Goal: Browse casually

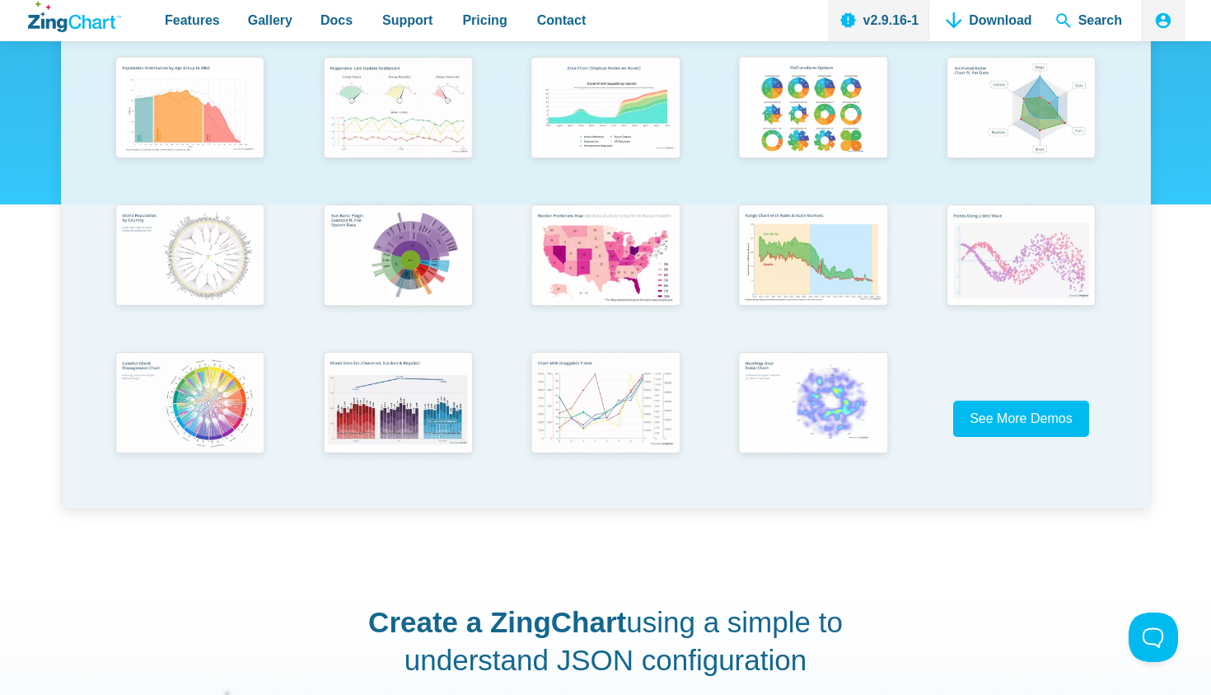
scroll to position [351, 0]
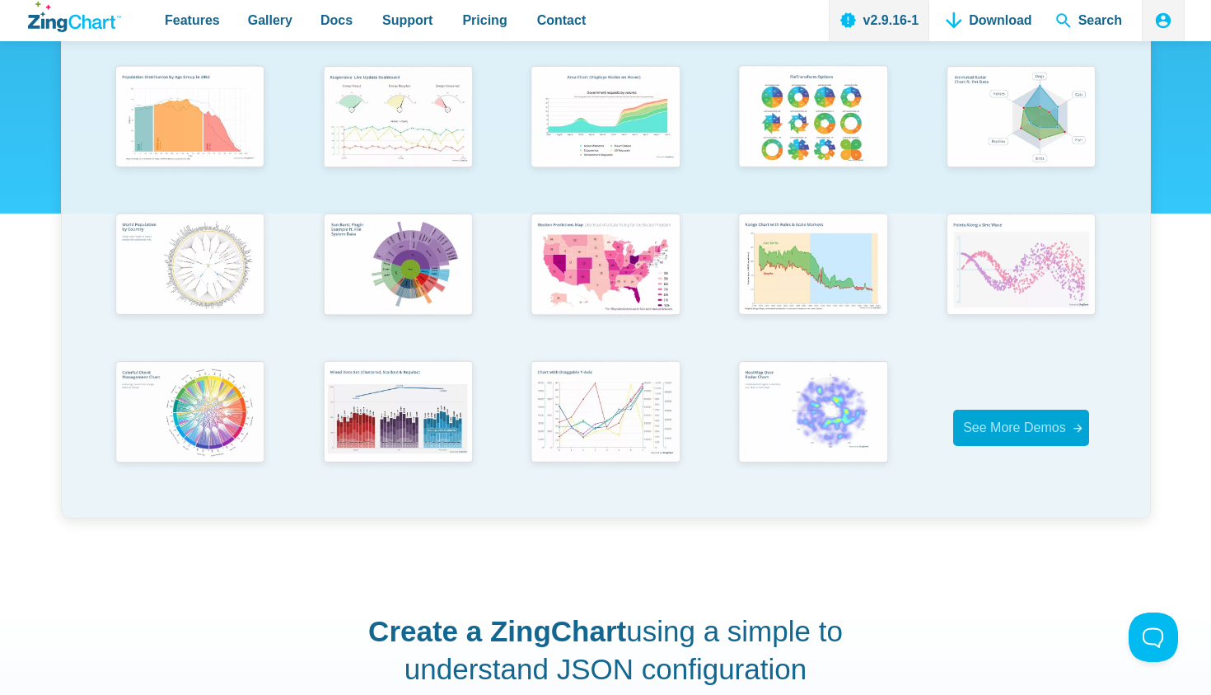
click at [1029, 443] on link "See More Demos" at bounding box center [1021, 427] width 136 height 35
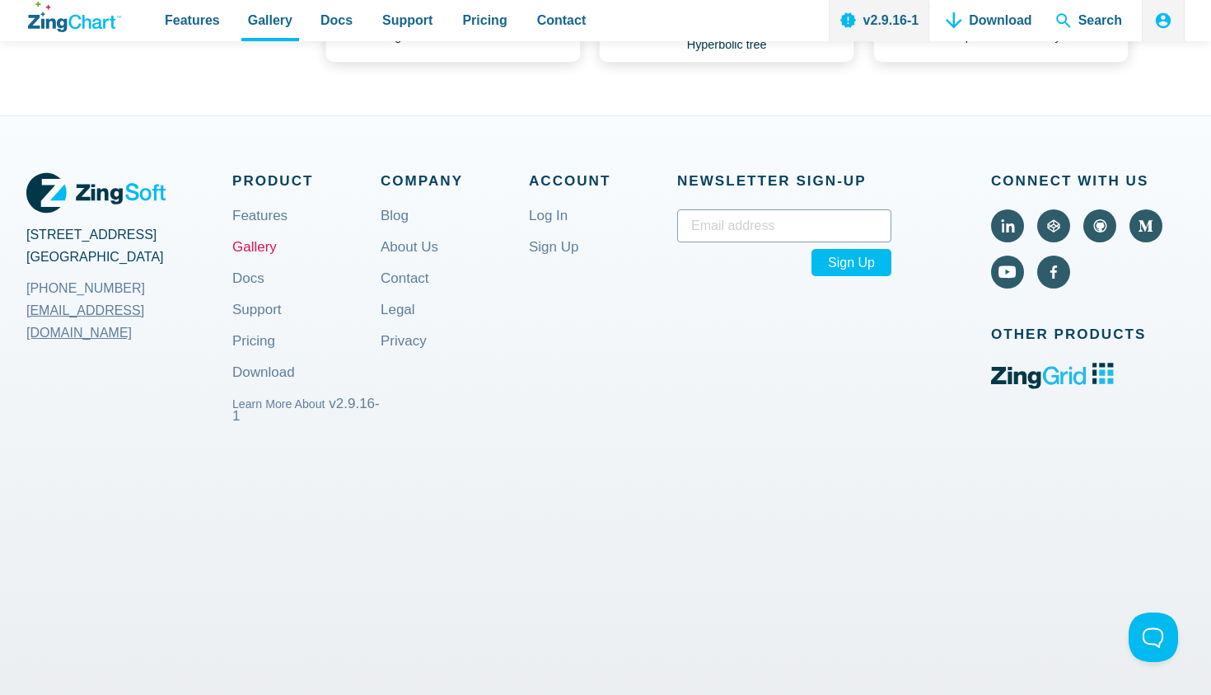
scroll to position [1229, 0]
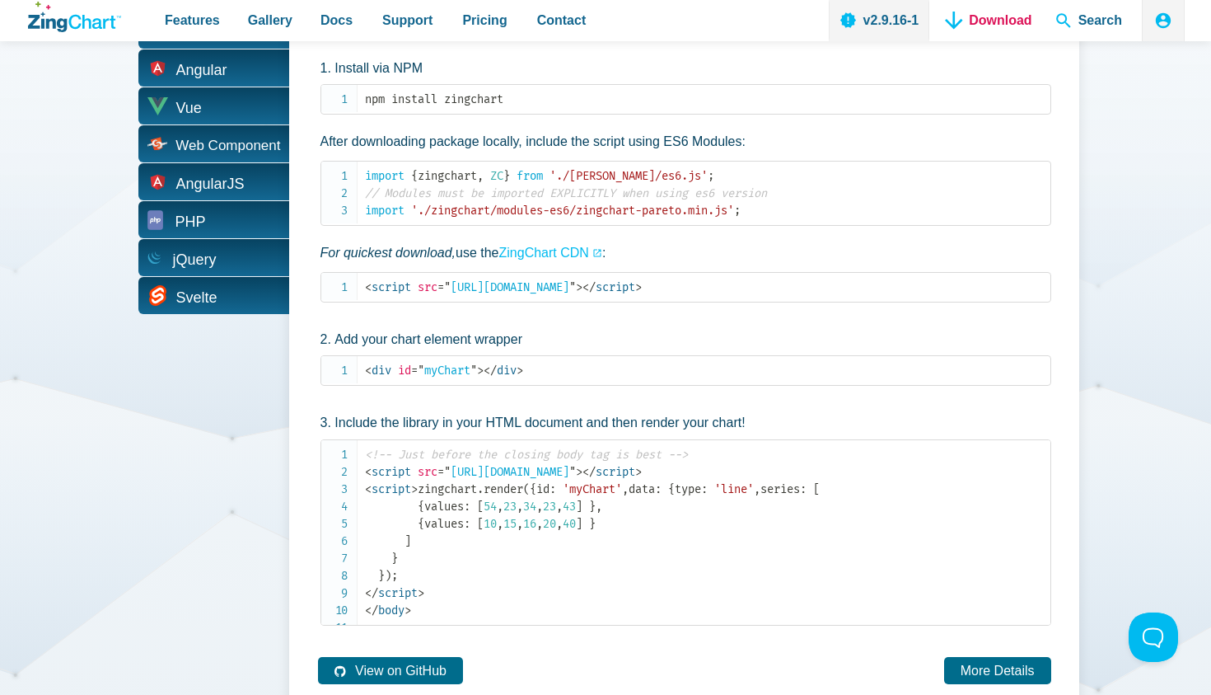
scroll to position [3425, 0]
